Goal: Navigation & Orientation: Find specific page/section

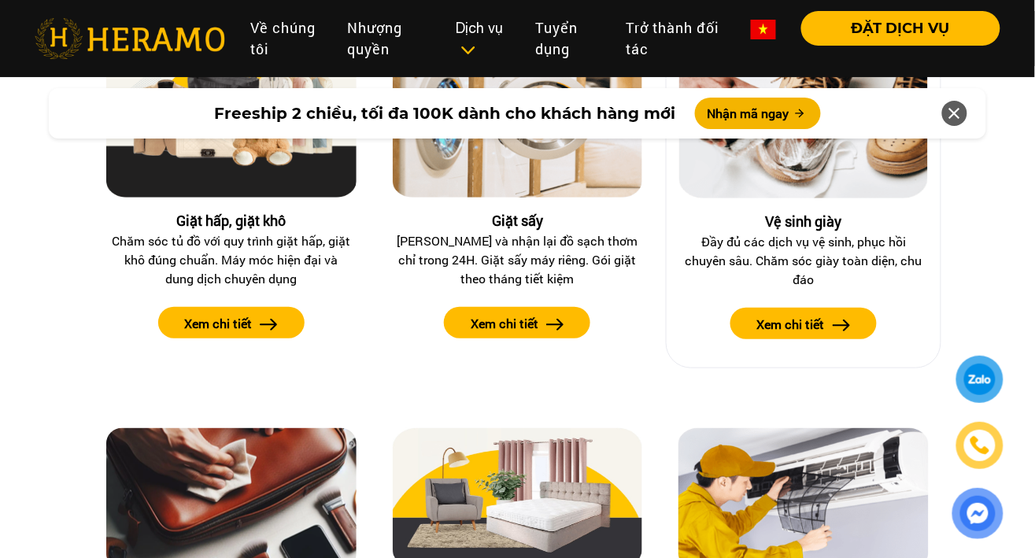
click at [781, 315] on label "Xem chi tiết" at bounding box center [791, 324] width 68 height 19
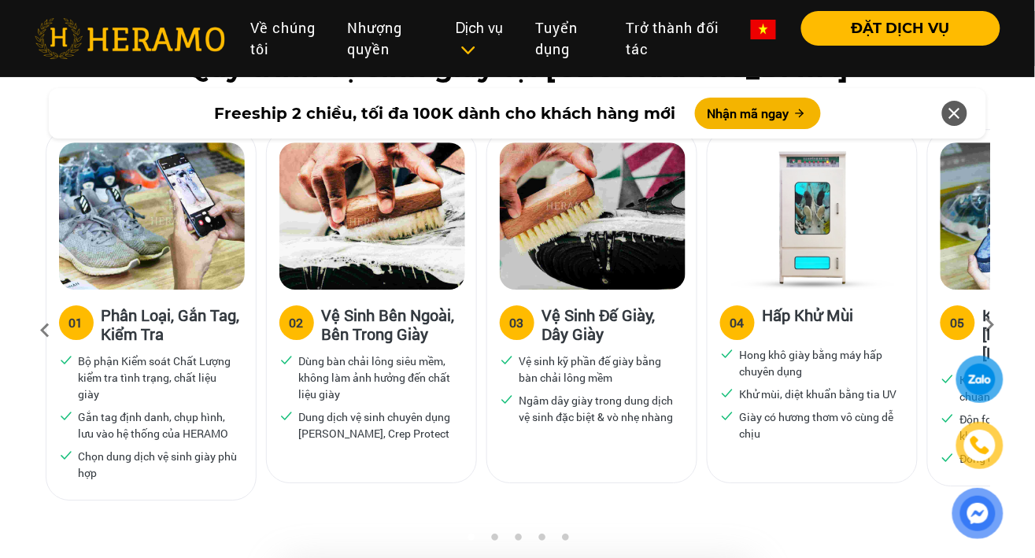
scroll to position [1022, 0]
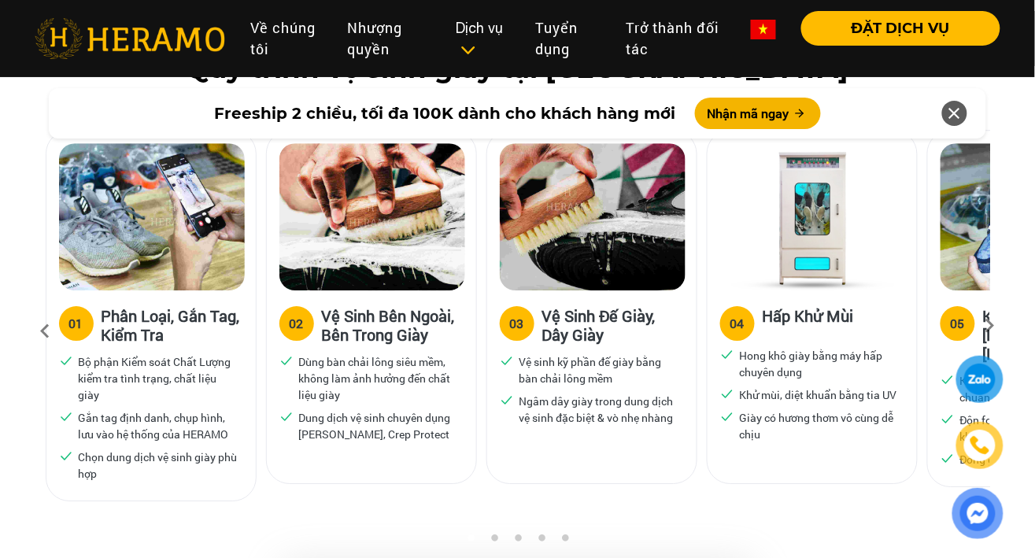
click at [991, 326] on icon at bounding box center [990, 331] width 28 height 10
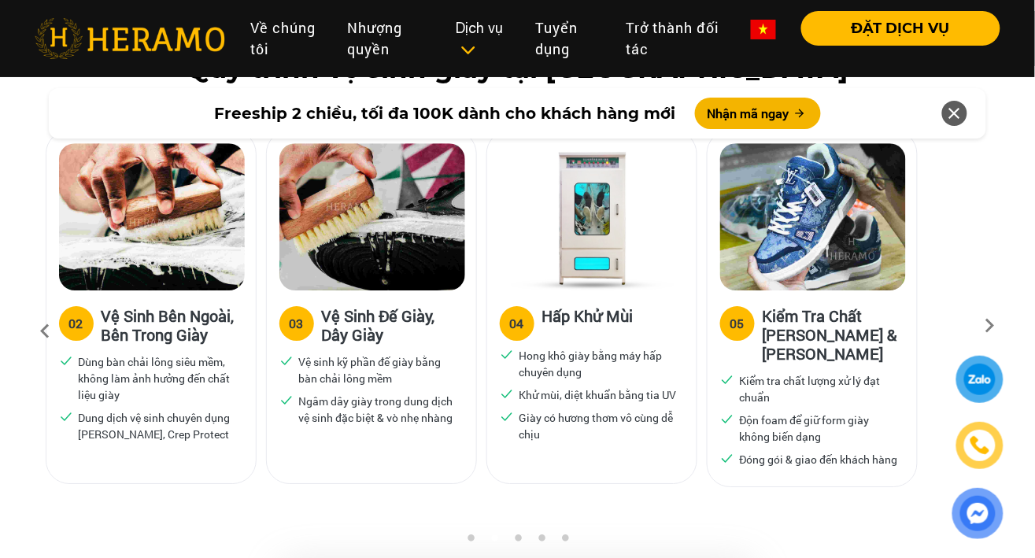
click at [989, 326] on icon at bounding box center [990, 331] width 28 height 10
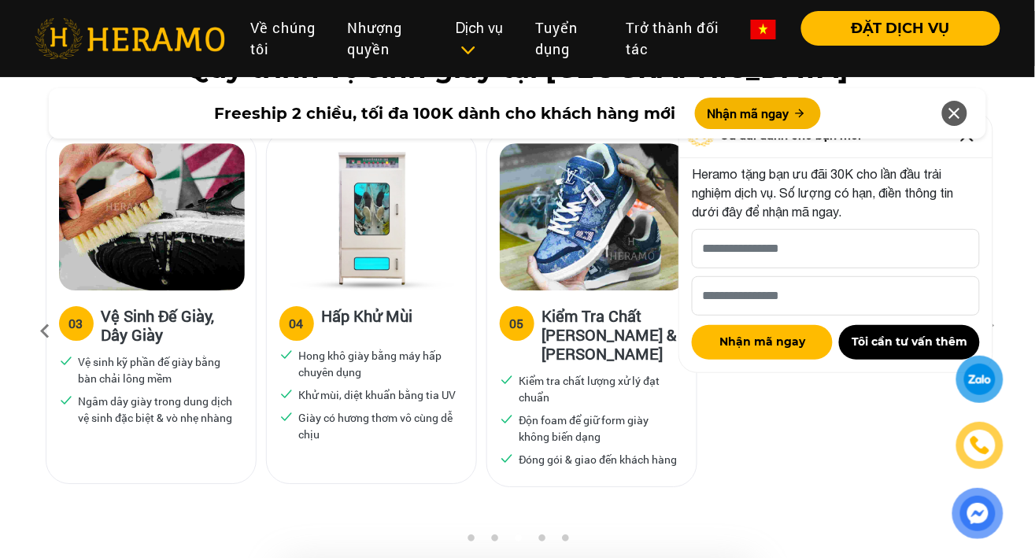
click at [45, 334] on icon at bounding box center [45, 331] width 28 height 43
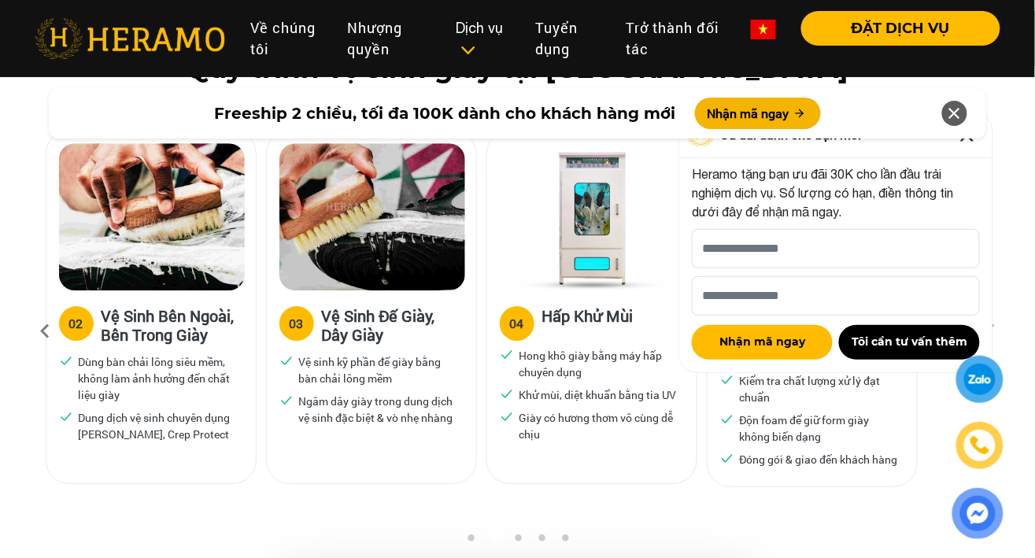
click at [50, 322] on icon at bounding box center [45, 331] width 28 height 43
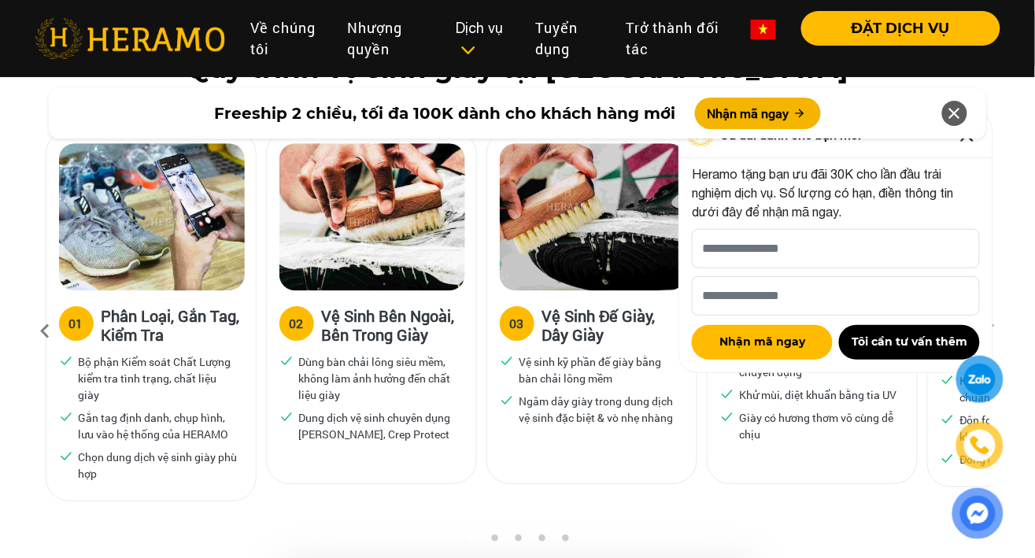
click at [963, 117] on icon at bounding box center [954, 113] width 19 height 28
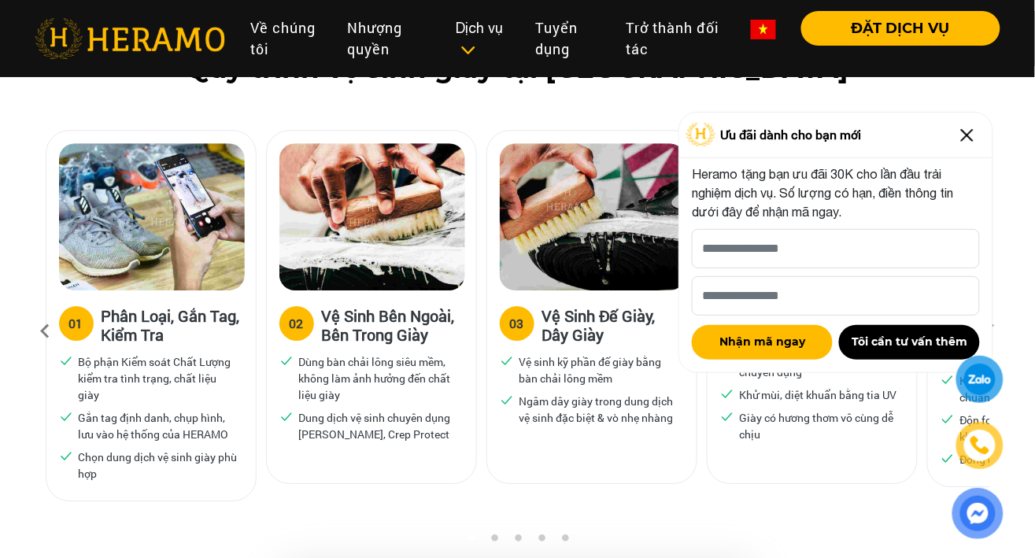
click at [971, 139] on img at bounding box center [967, 135] width 25 height 25
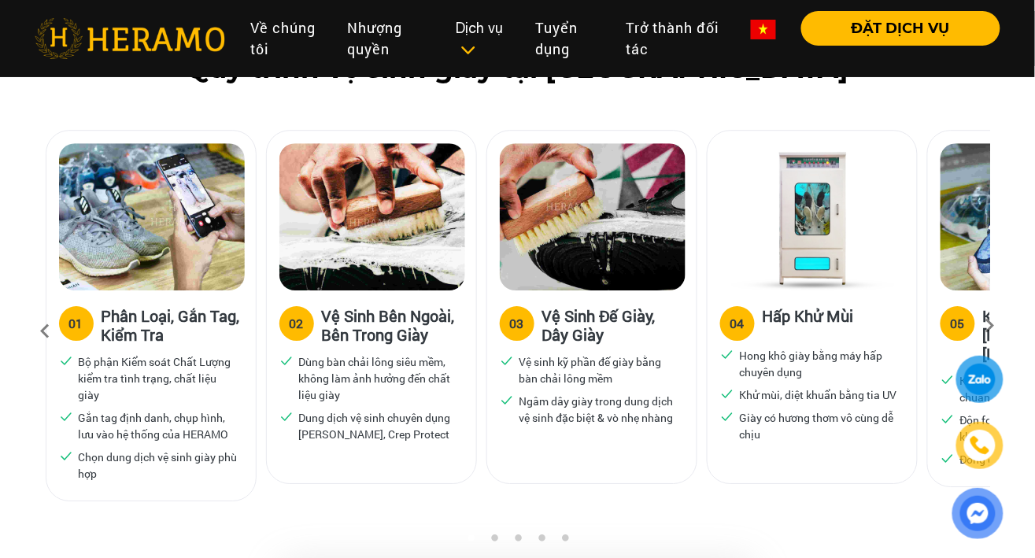
click at [989, 326] on icon at bounding box center [990, 331] width 28 height 10
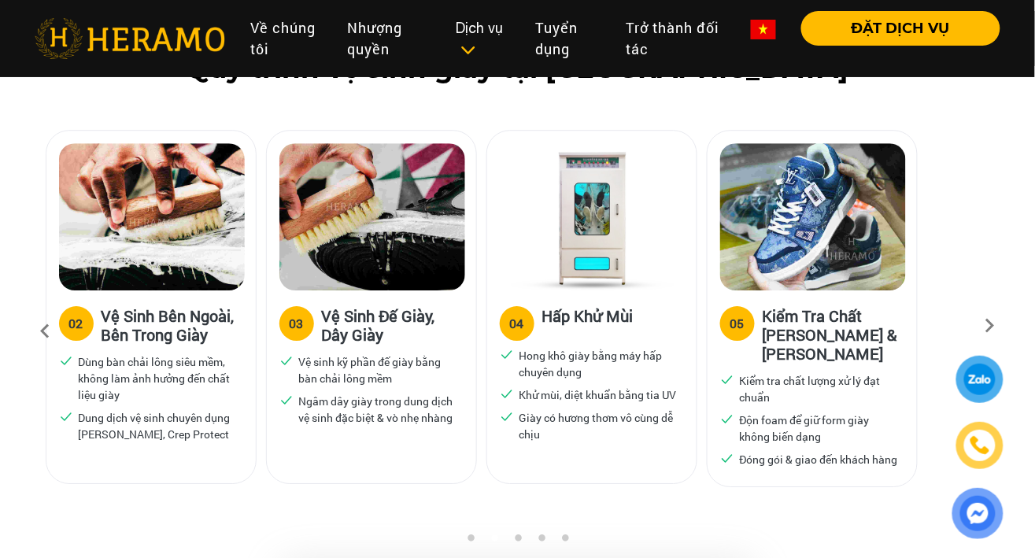
click at [992, 326] on icon at bounding box center [990, 331] width 28 height 10
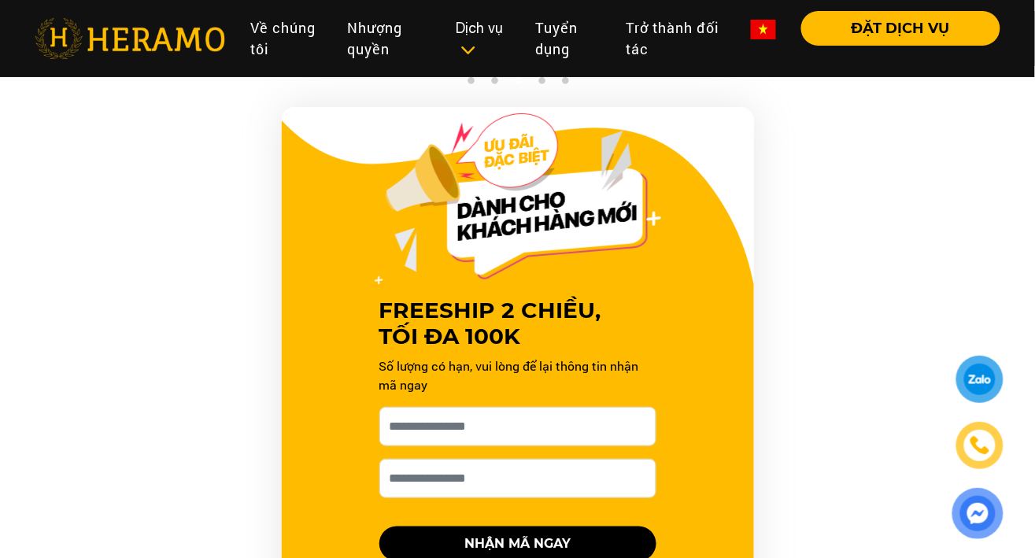
scroll to position [1101, 0]
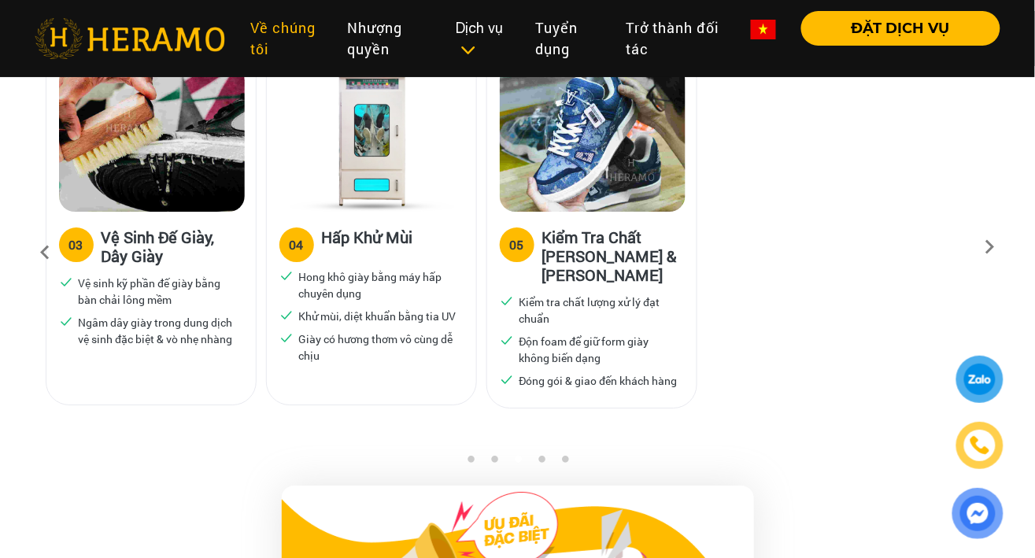
click at [292, 32] on link "Về chúng tôi" at bounding box center [286, 38] width 97 height 55
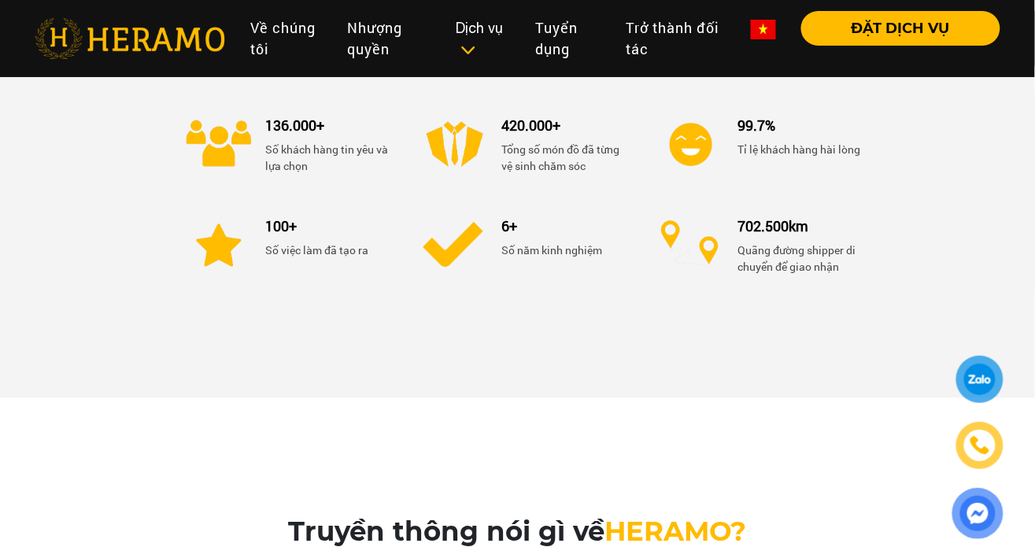
scroll to position [1905, 0]
